Goal: Task Accomplishment & Management: Complete application form

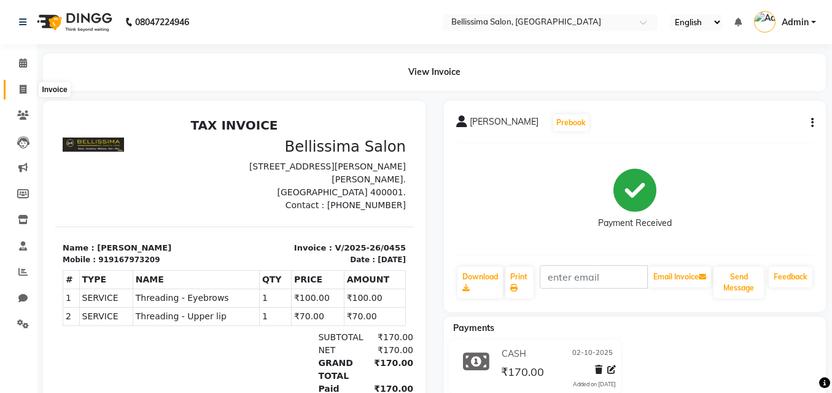
click at [17, 92] on span at bounding box center [22, 90] width 21 height 14
select select "service"
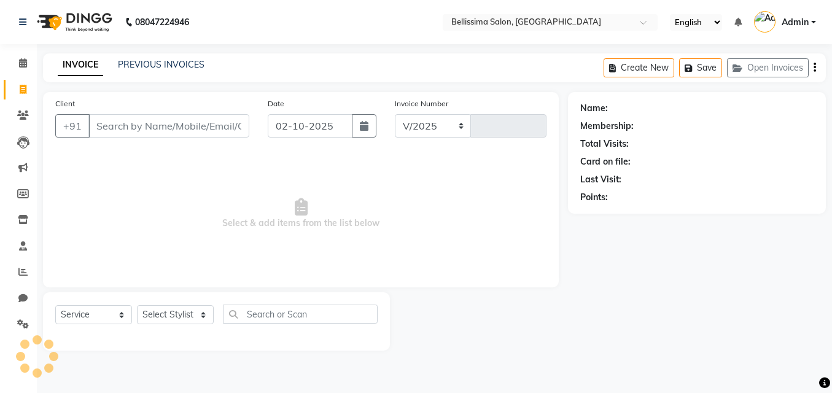
select select "8296"
type input "0456"
drag, startPoint x: 177, startPoint y: 318, endPoint x: 174, endPoint y: 308, distance: 10.9
click at [176, 316] on select "Select Stylist" at bounding box center [175, 314] width 77 height 19
select select "88284"
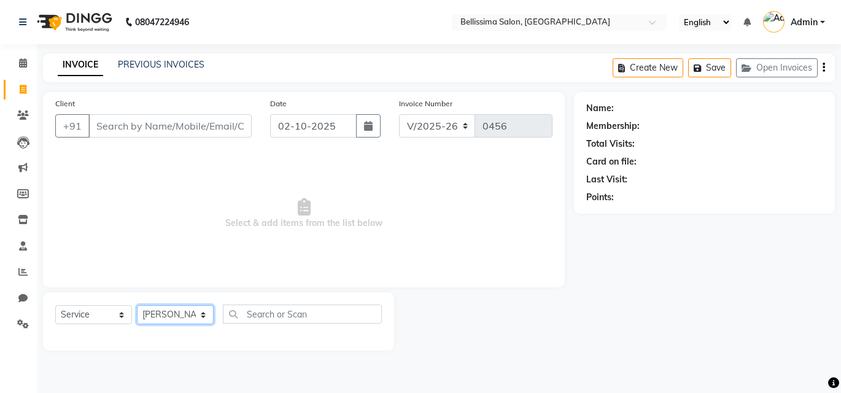
click at [137, 305] on select "Select Stylist [PERSON_NAME] [PERSON_NAME] [PERSON_NAME] Rekha [PERSON_NAME] [P…" at bounding box center [175, 314] width 77 height 19
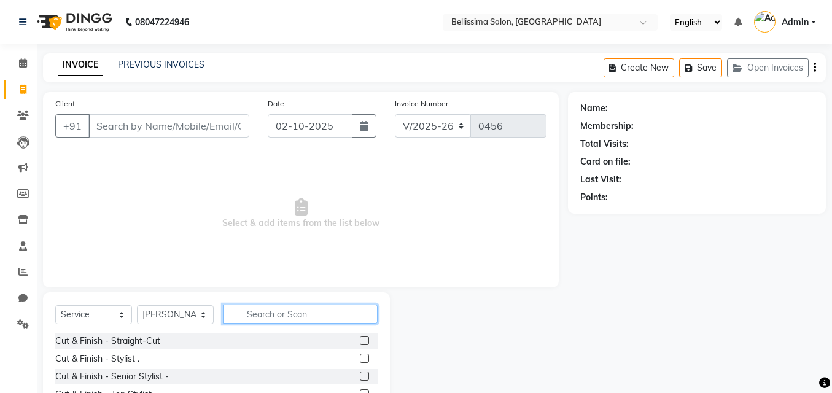
click at [243, 321] on input "text" at bounding box center [300, 314] width 155 height 19
click at [260, 316] on input "text" at bounding box center [300, 314] width 155 height 19
click at [266, 311] on input "text" at bounding box center [300, 314] width 155 height 19
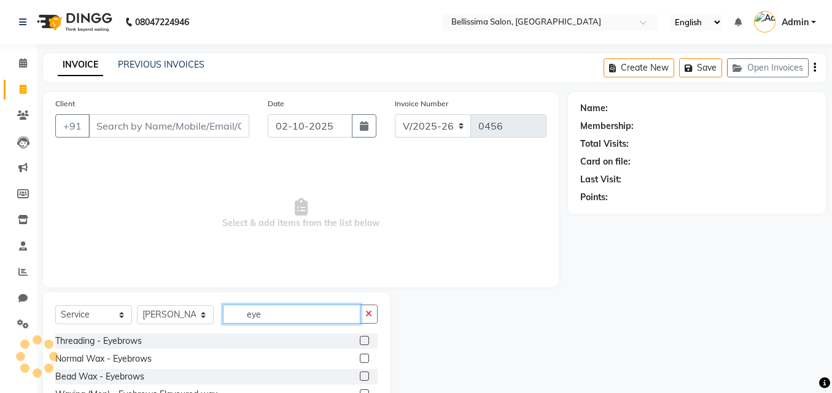
type input "eye"
click at [362, 343] on label at bounding box center [364, 340] width 9 height 9
click at [362, 343] on input "checkbox" at bounding box center [364, 341] width 8 height 8
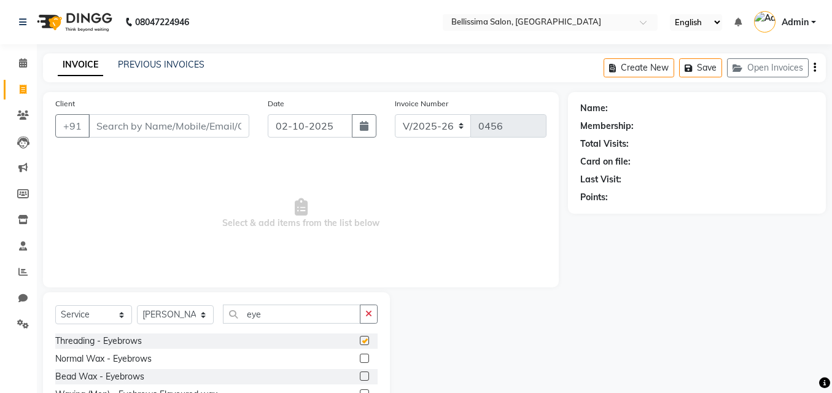
click at [362, 343] on label at bounding box center [364, 340] width 9 height 9
click at [362, 343] on input "checkbox" at bounding box center [364, 341] width 8 height 8
checkbox input "false"
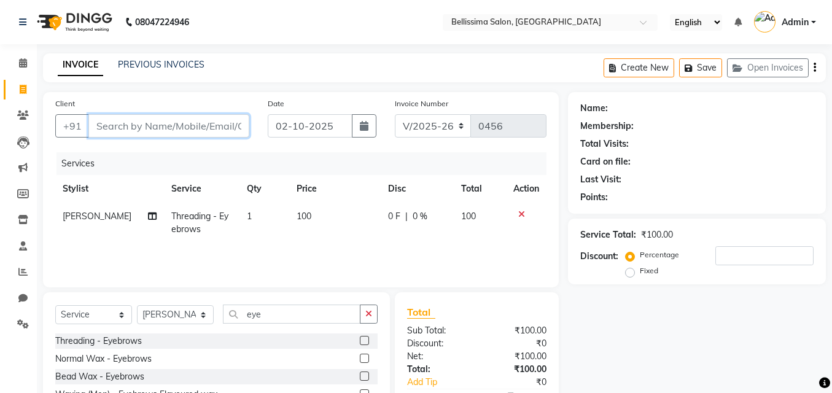
click at [127, 122] on input "Client" at bounding box center [168, 125] width 161 height 23
type input "8"
type input "0"
type input "8591851919"
click at [188, 128] on button "Add Client" at bounding box center [217, 125] width 63 height 23
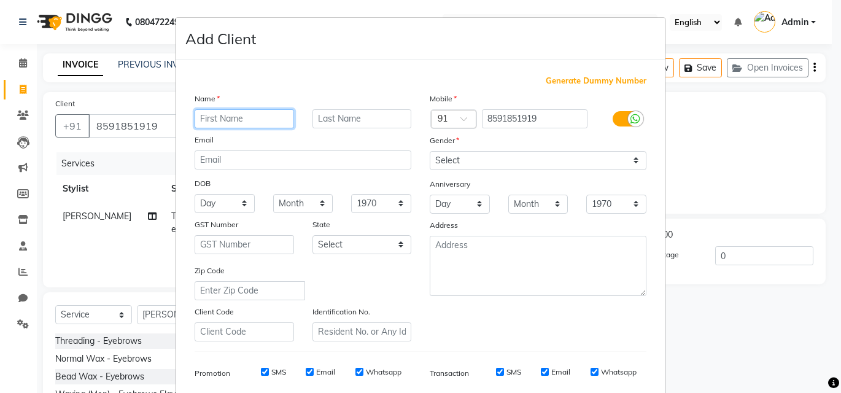
click at [247, 118] on input "text" at bounding box center [244, 118] width 99 height 19
type input "[PERSON_NAME]"
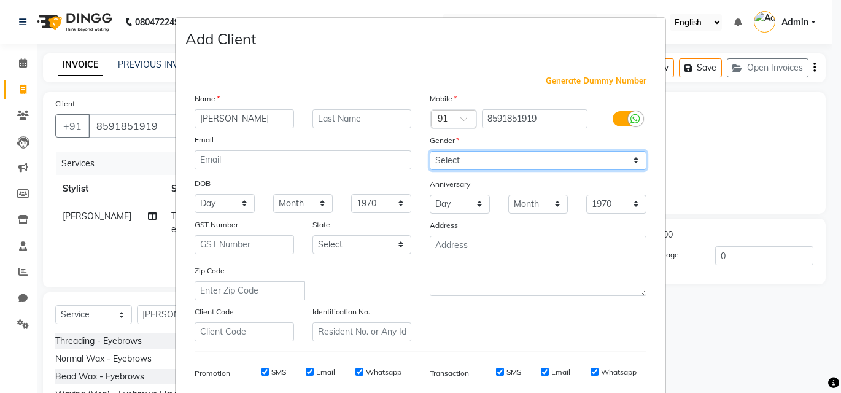
click at [491, 160] on select "Select [DEMOGRAPHIC_DATA] [DEMOGRAPHIC_DATA] Other Prefer Not To Say" at bounding box center [538, 160] width 217 height 19
select select "[DEMOGRAPHIC_DATA]"
click at [430, 151] on select "Select [DEMOGRAPHIC_DATA] [DEMOGRAPHIC_DATA] Other Prefer Not To Say" at bounding box center [538, 160] width 217 height 19
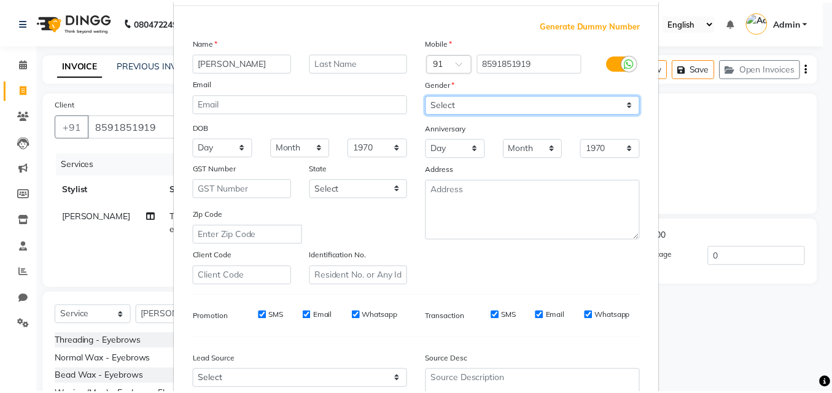
scroll to position [174, 0]
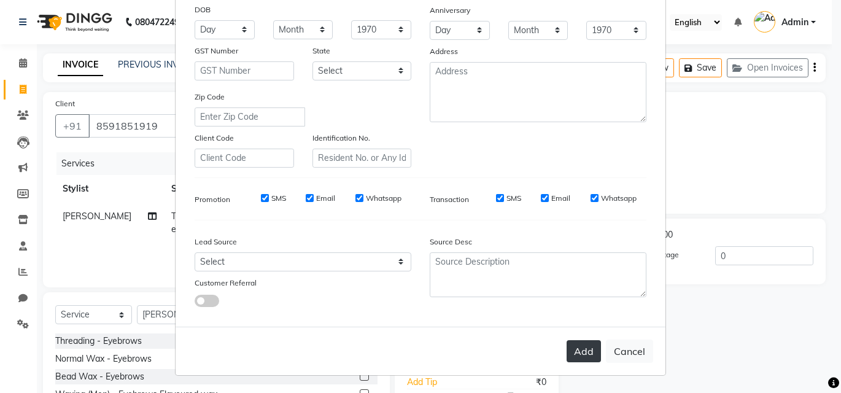
click at [580, 359] on button "Add" at bounding box center [584, 351] width 34 height 22
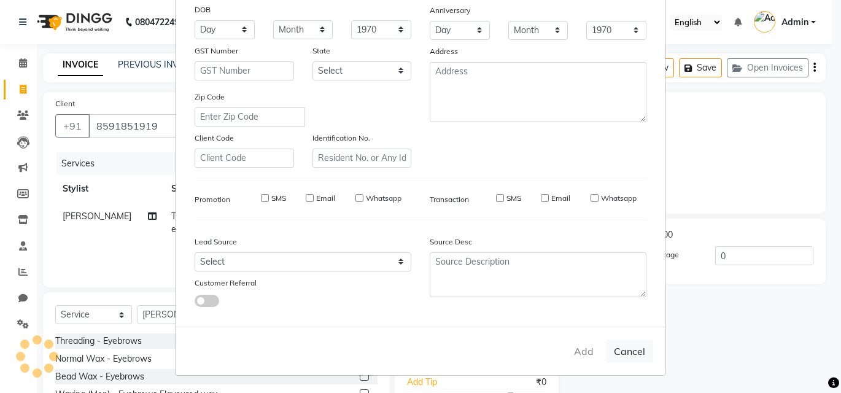
select select
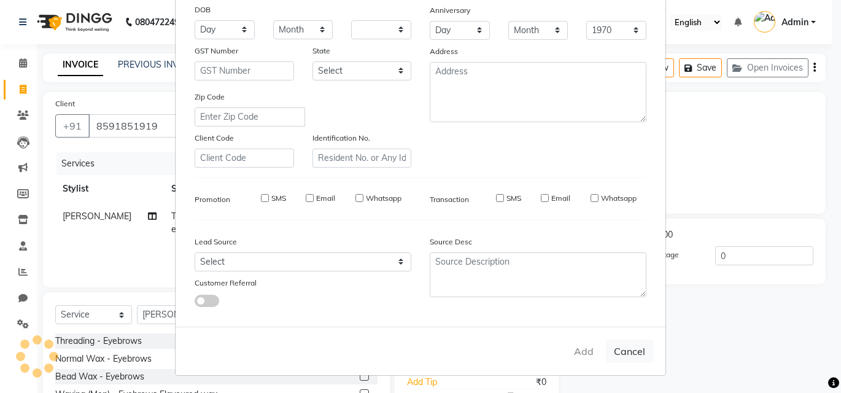
select select
checkbox input "false"
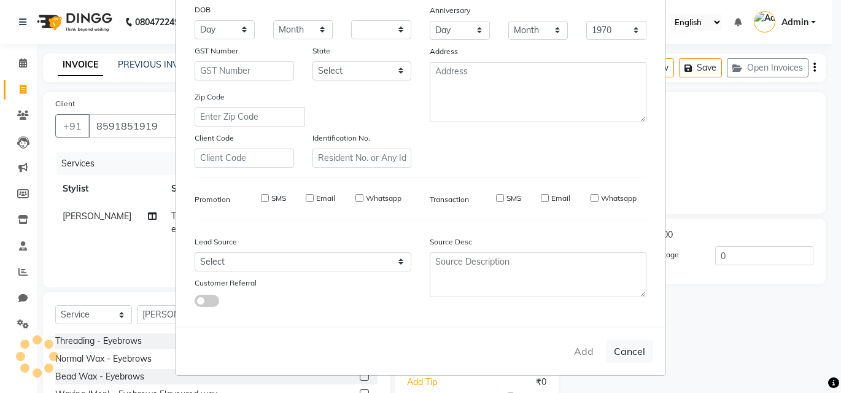
checkbox input "false"
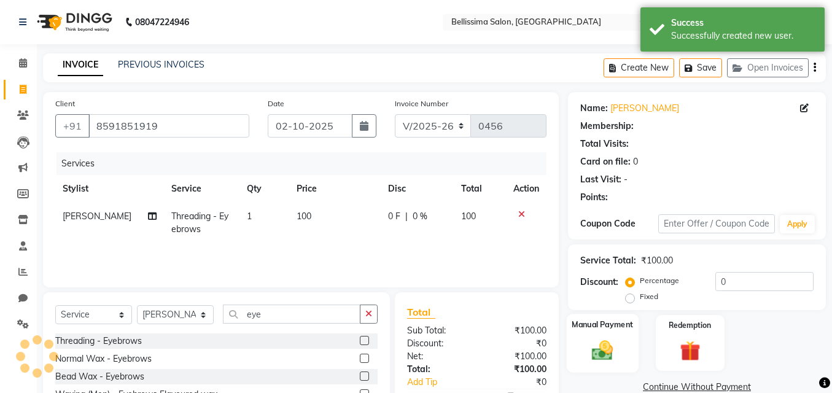
click at [607, 354] on img at bounding box center [602, 350] width 35 height 25
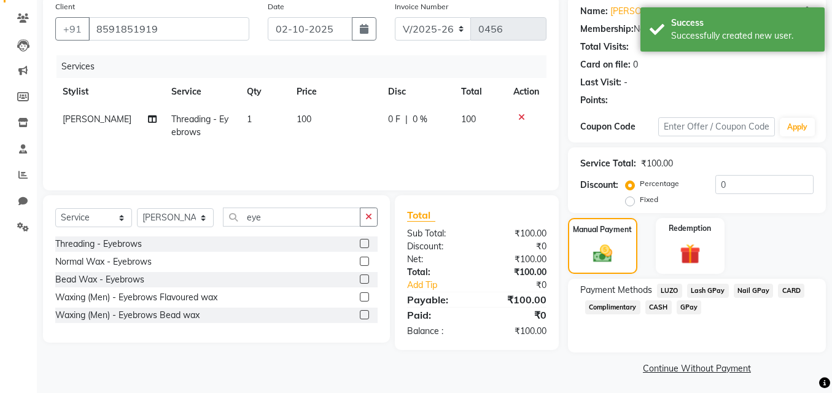
scroll to position [100, 0]
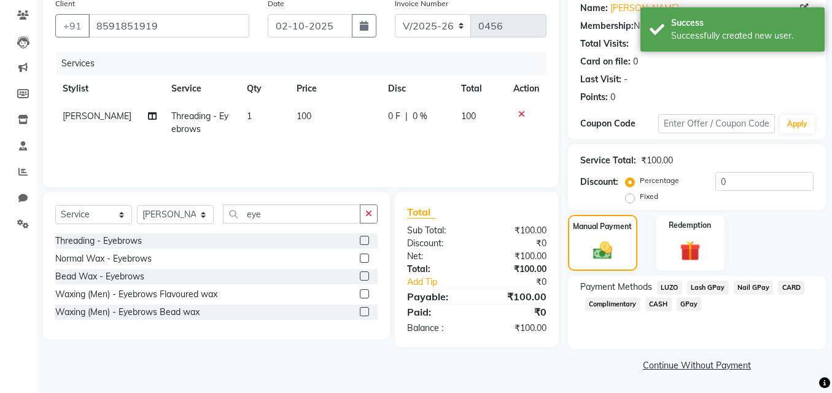
click at [658, 305] on span "CASH" at bounding box center [658, 304] width 26 height 14
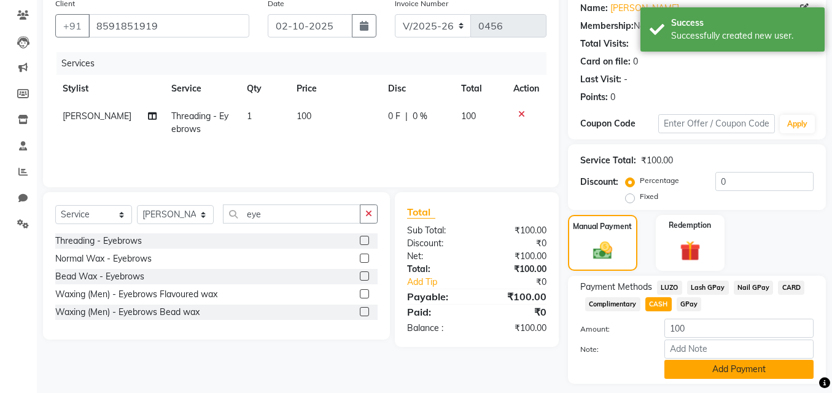
click at [701, 377] on button "Add Payment" at bounding box center [738, 369] width 149 height 19
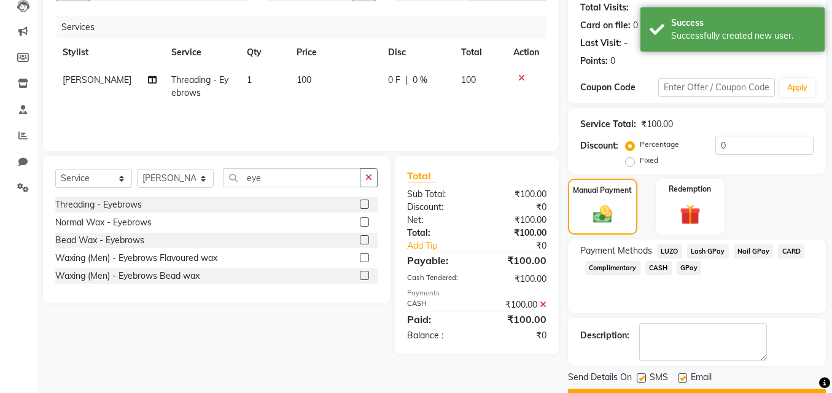
scroll to position [169, 0]
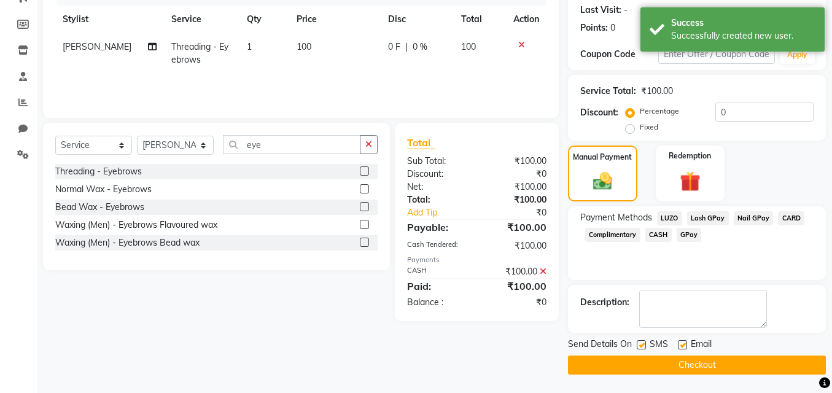
click at [706, 361] on button "Checkout" at bounding box center [697, 365] width 258 height 19
